Goal: Task Accomplishment & Management: Complete application form

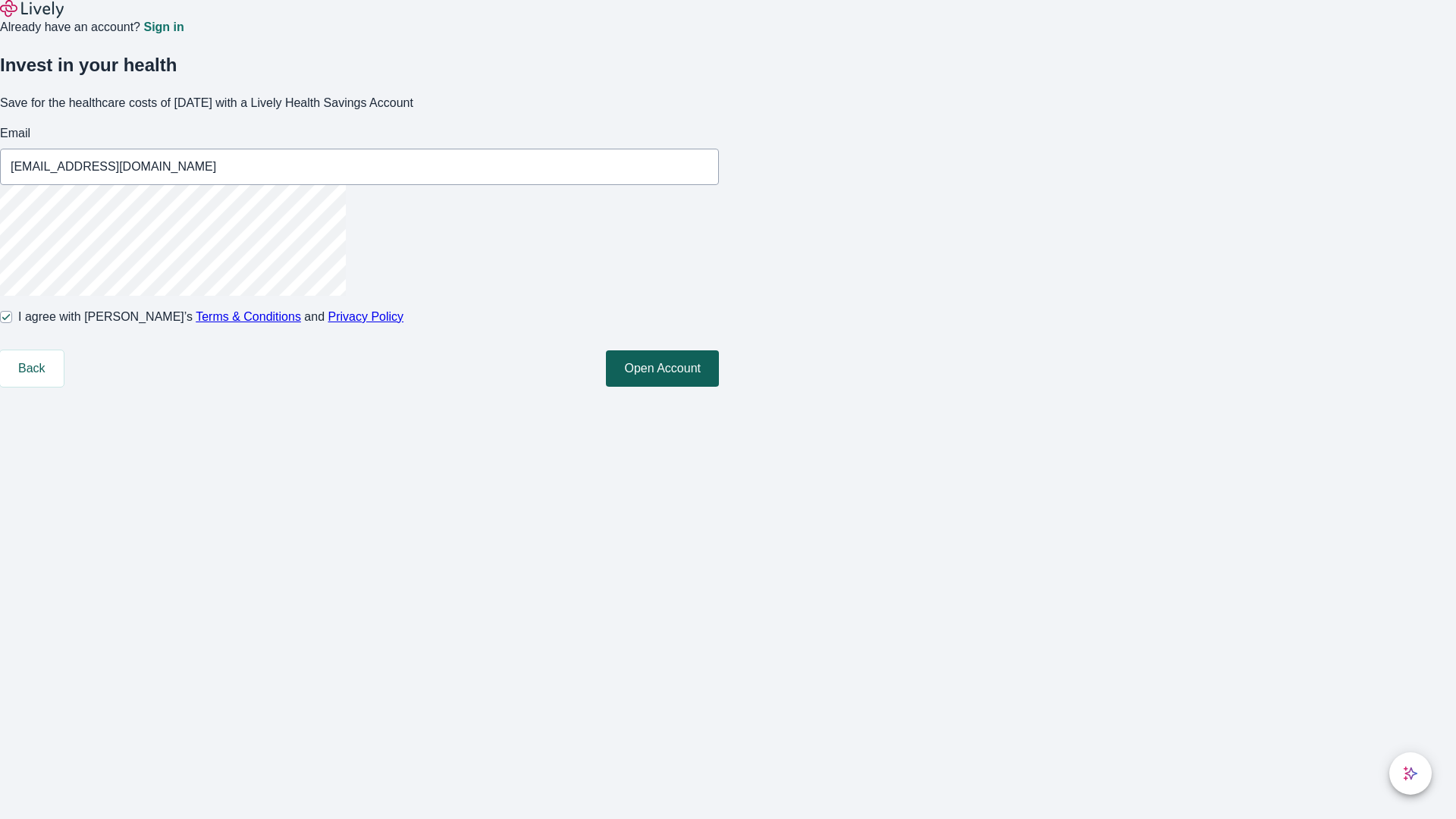
click at [719, 387] on button "Open Account" at bounding box center [662, 368] width 113 height 37
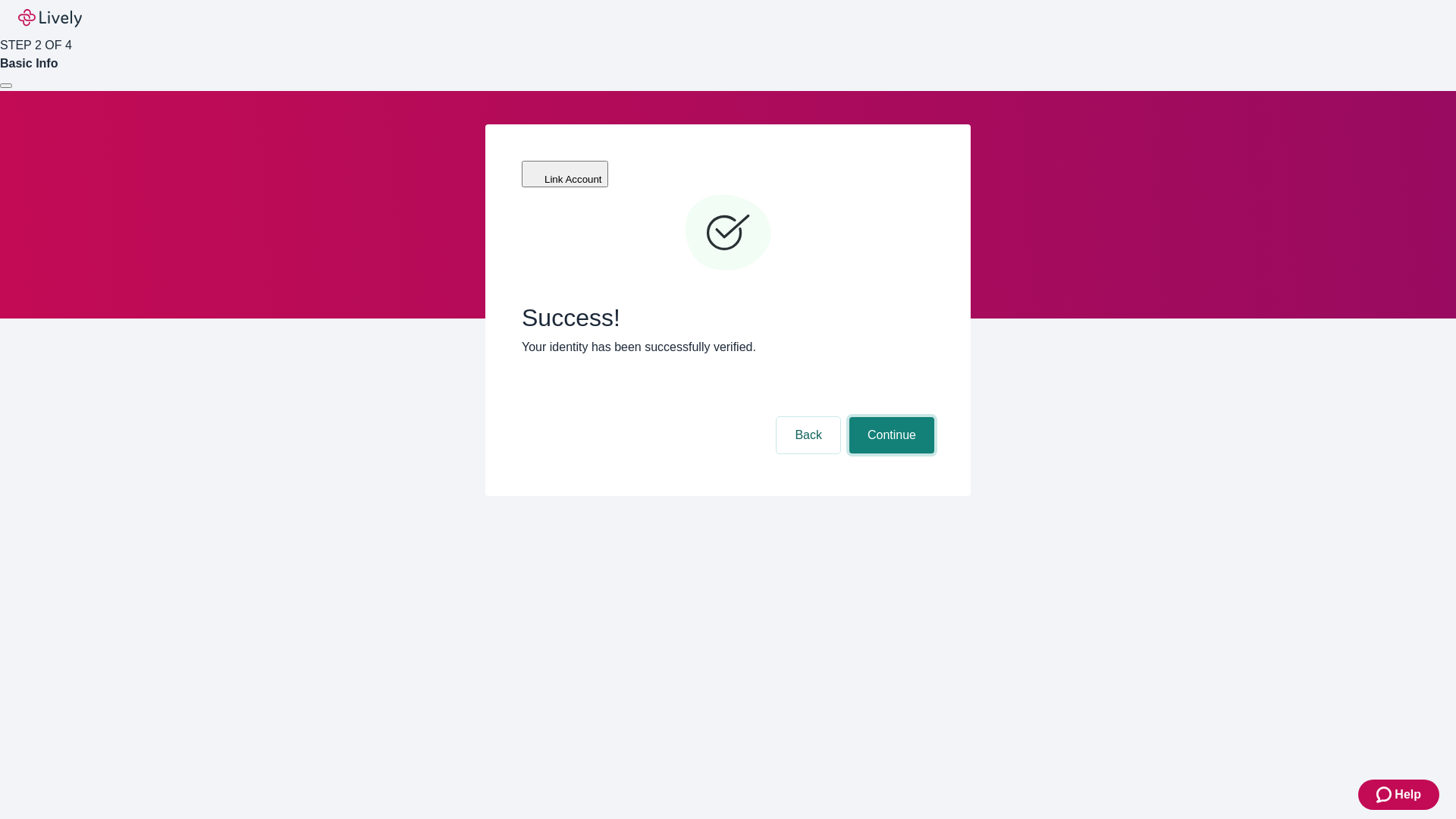
click at [890, 417] on button "Continue" at bounding box center [891, 435] width 85 height 37
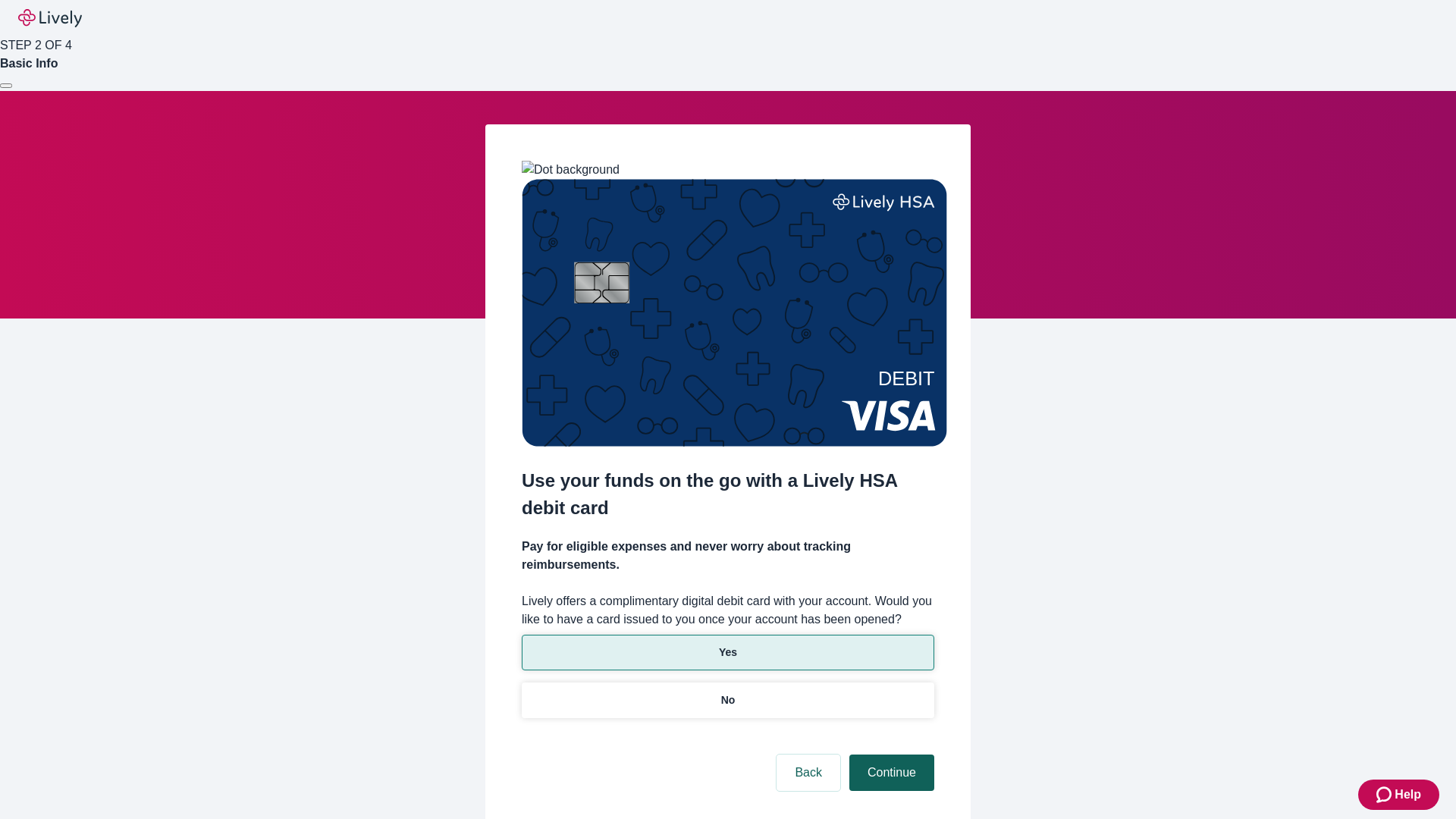
click at [727, 692] on p "No" at bounding box center [729, 700] width 14 height 16
click at [890, 755] on button "Continue" at bounding box center [891, 773] width 85 height 37
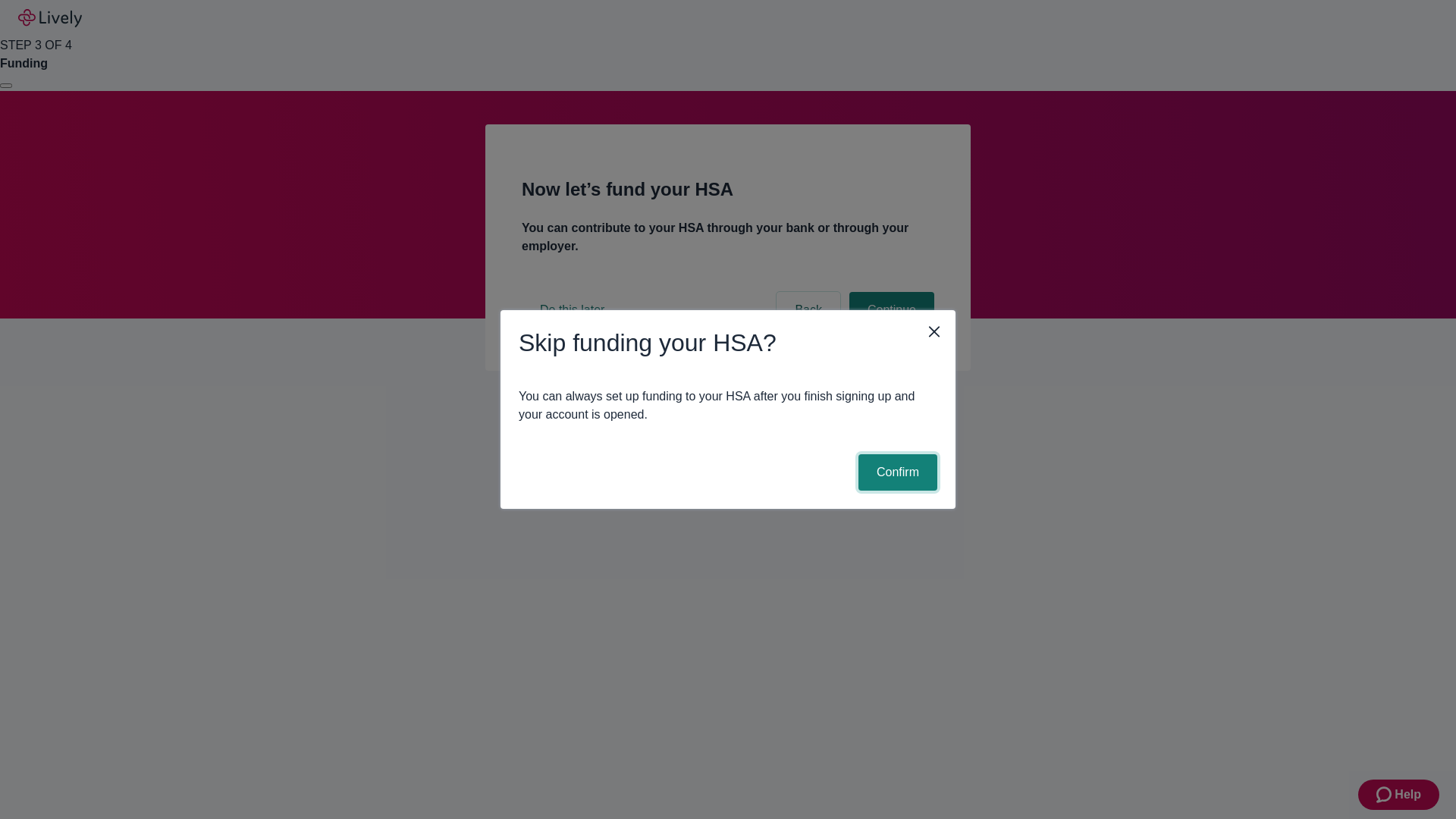
click at [896, 472] on button "Confirm" at bounding box center [898, 472] width 79 height 37
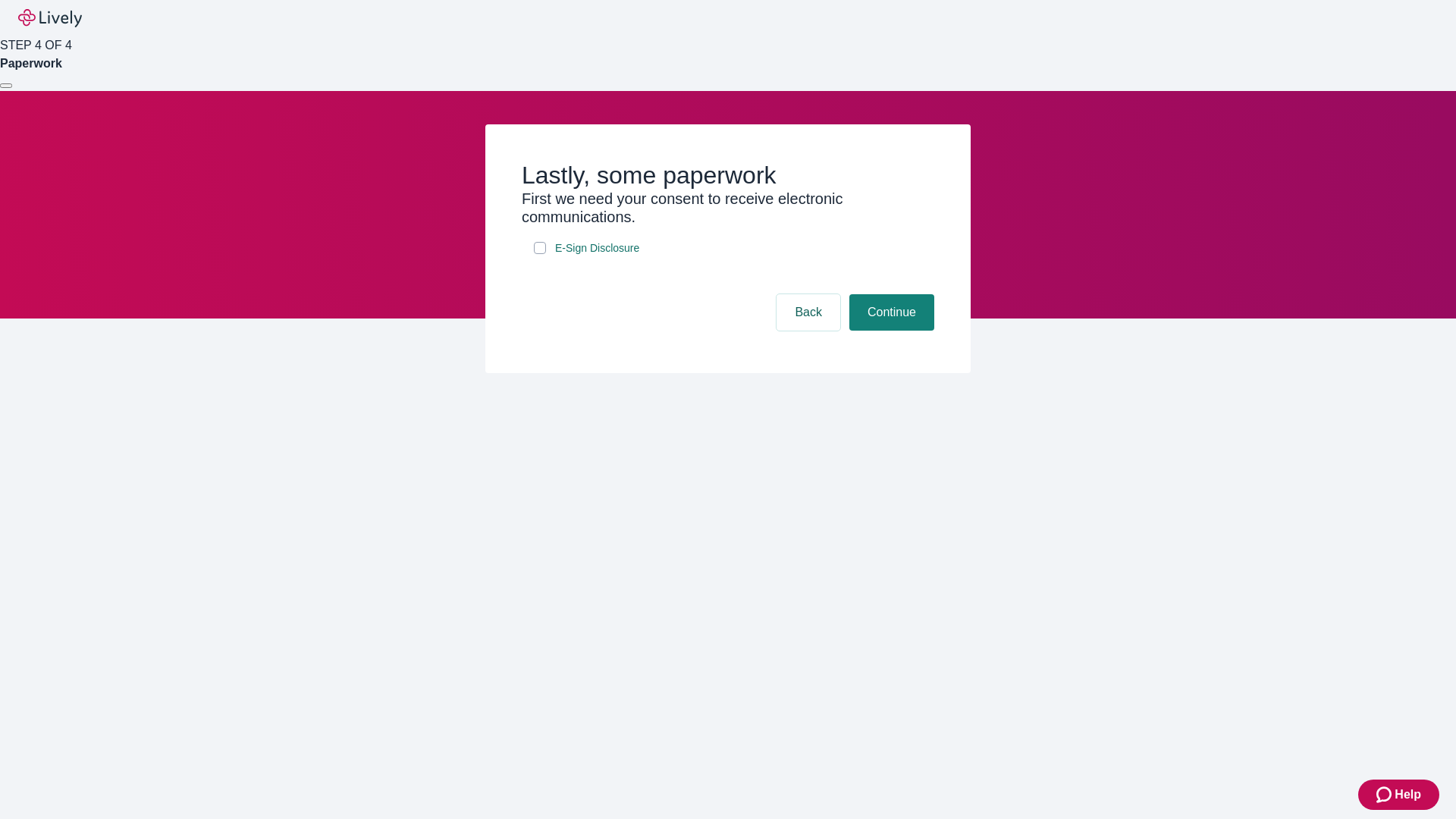
click at [540, 254] on input "E-Sign Disclosure" at bounding box center [540, 249] width 12 height 12
checkbox input "true"
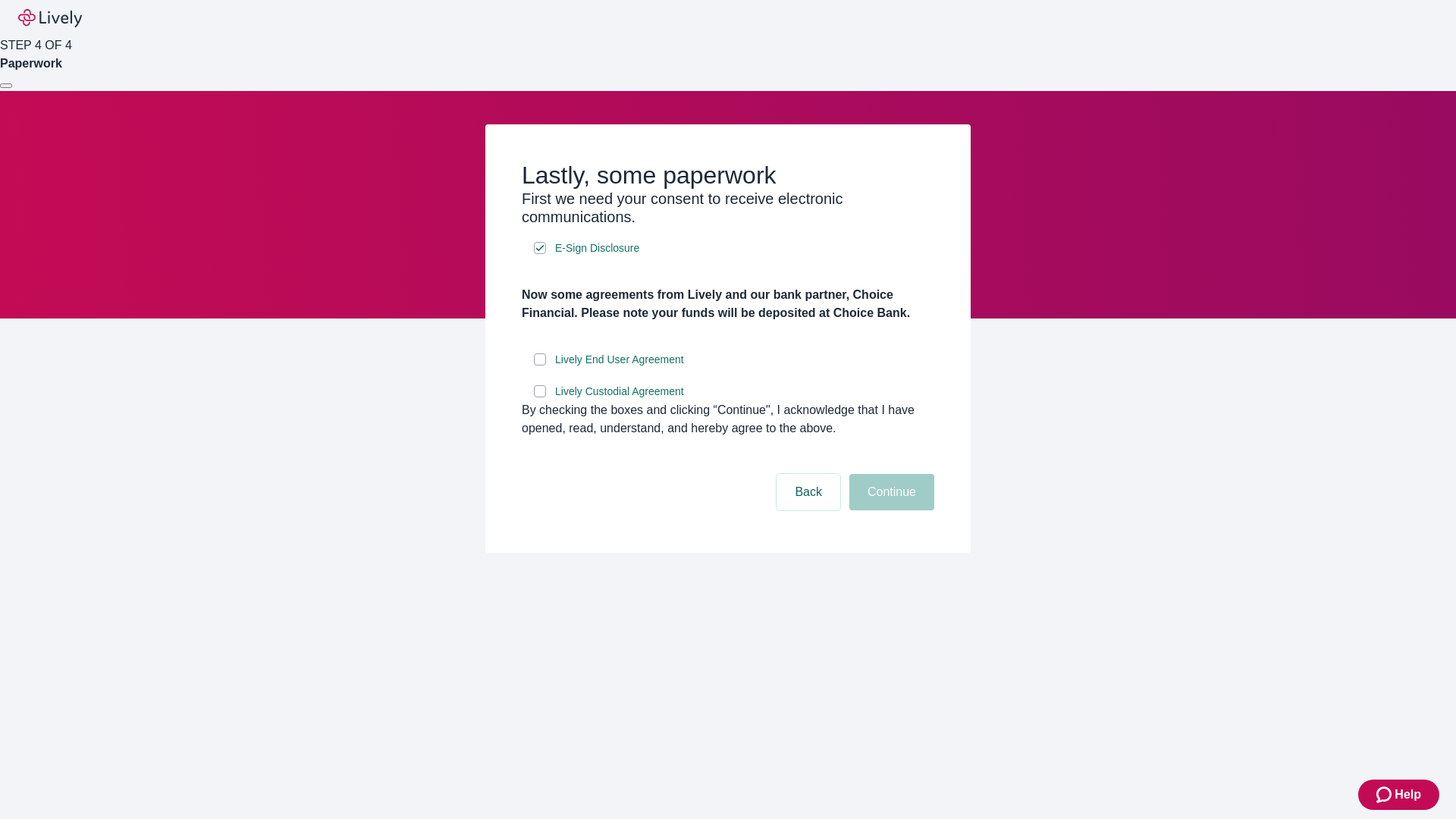
click at [540, 365] on input "Lively End User Agreement" at bounding box center [540, 360] width 12 height 12
checkbox input "true"
click at [540, 397] on input "Lively Custodial Agreement" at bounding box center [540, 391] width 12 height 12
checkbox input "true"
click at [890, 511] on button "Continue" at bounding box center [891, 492] width 85 height 37
